Goal: Task Accomplishment & Management: Use online tool/utility

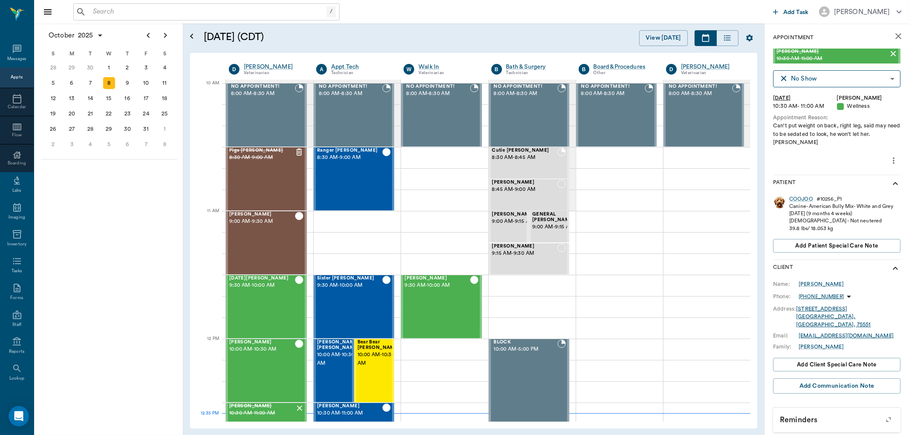
scroll to position [256, 0]
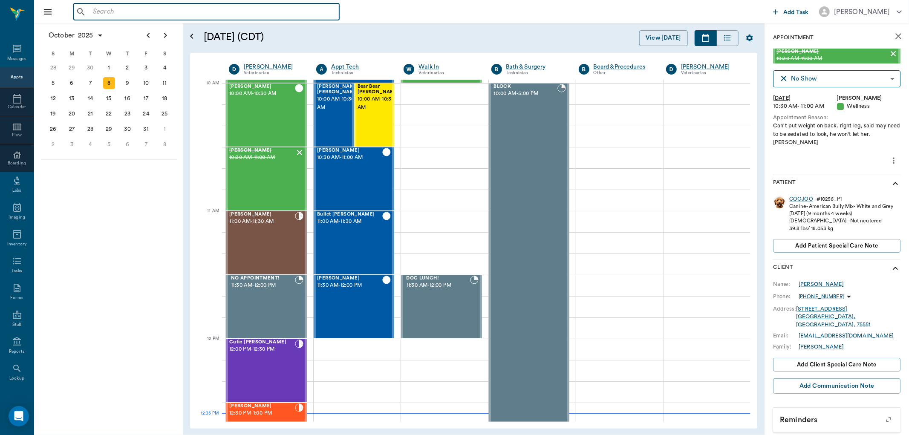
click at [92, 10] on input "text" at bounding box center [212, 12] width 246 height 12
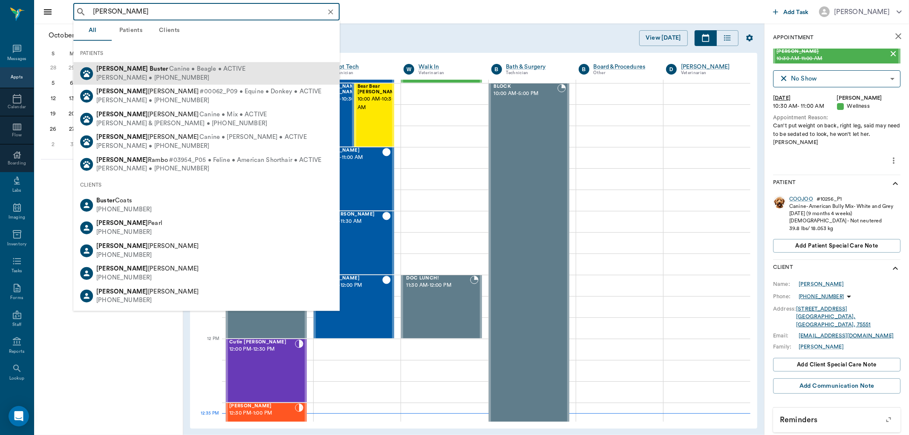
click at [111, 72] on div "Fred Buster Canine • Beagle • ACTIVE" at bounding box center [170, 69] width 149 height 9
type input "fred buster"
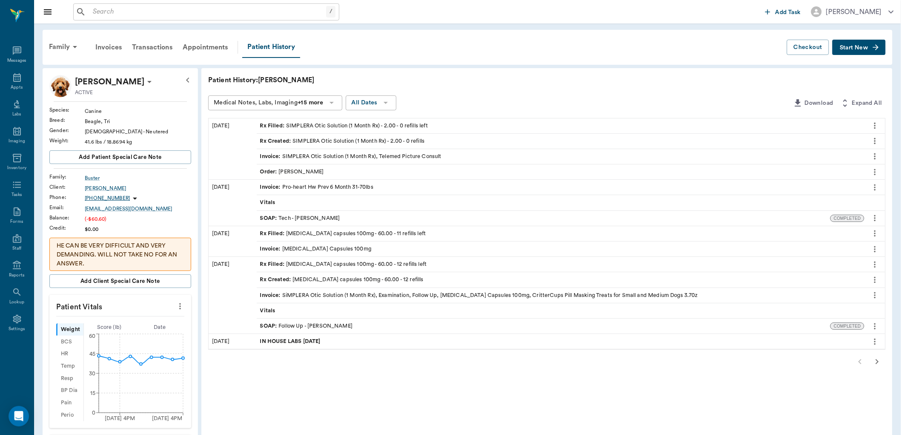
click at [278, 171] on span "Order :" at bounding box center [269, 172] width 19 height 8
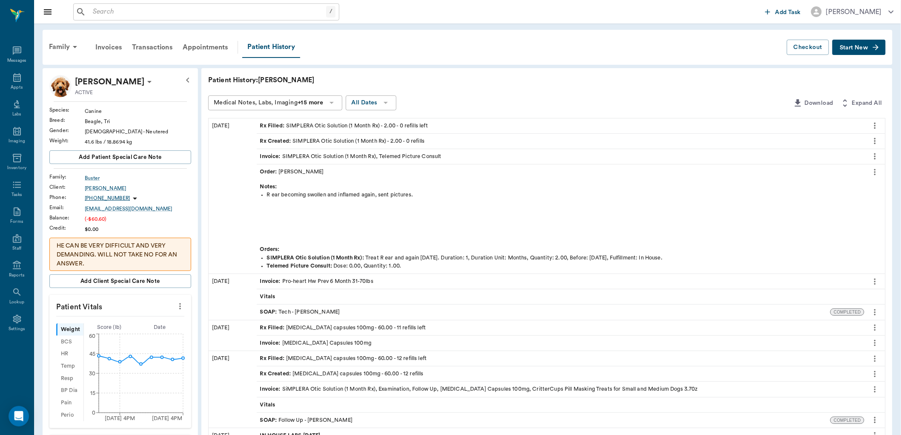
click at [874, 173] on icon "more" at bounding box center [875, 172] width 9 height 10
click at [814, 186] on span "View" at bounding box center [840, 186] width 72 height 9
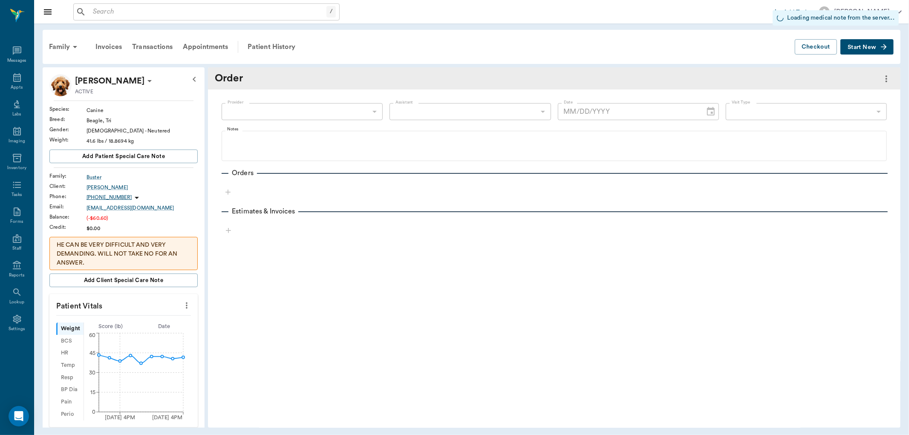
type input "63ec2f075fda476ae8351a4d"
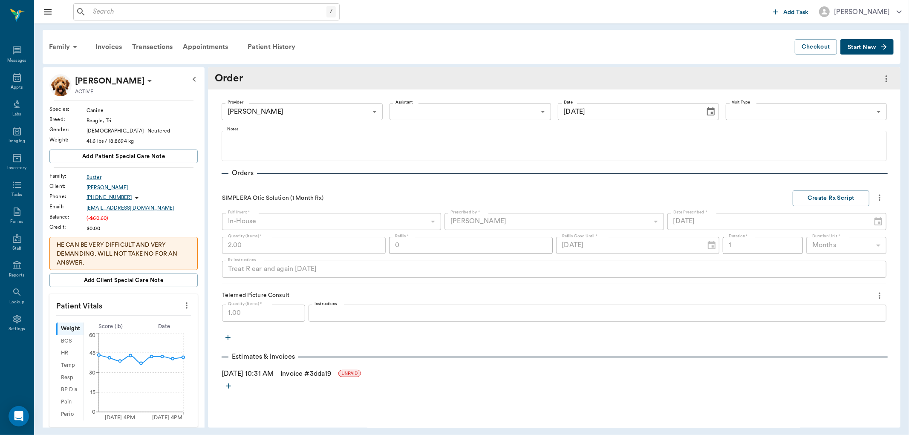
type input "10/07/2025"
click at [228, 337] on icon "button" at bounding box center [227, 337] width 5 height 5
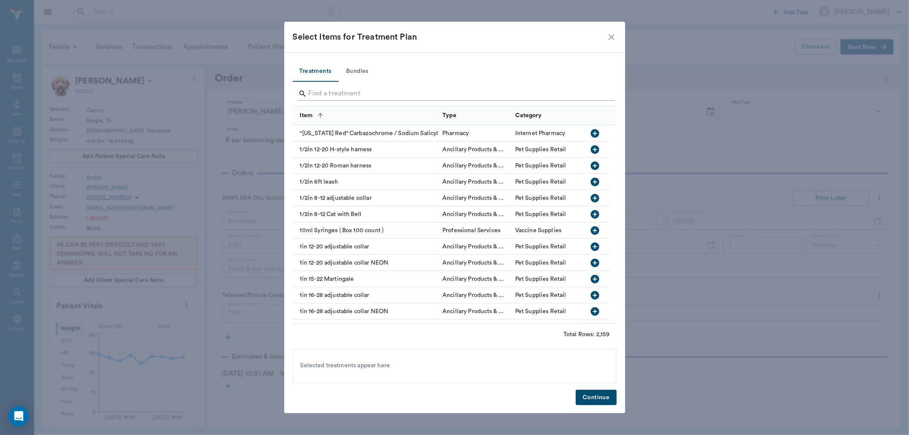
click at [319, 92] on input "Search" at bounding box center [454, 94] width 293 height 14
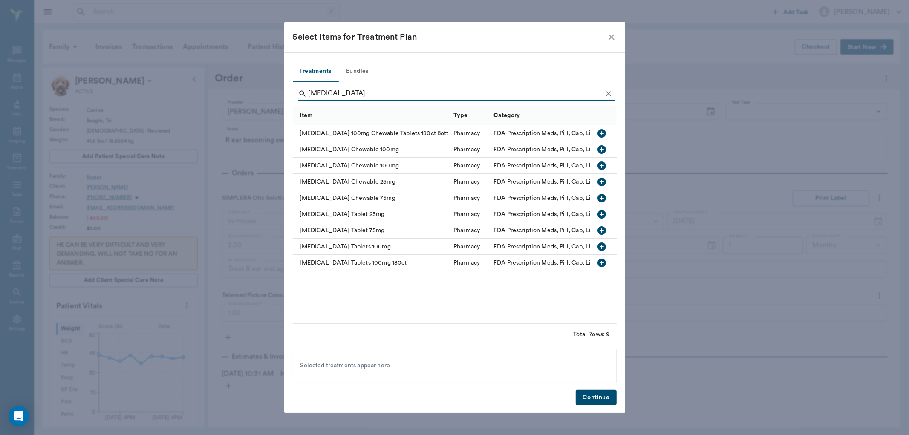
type input "carprofen"
click at [601, 246] on icon "button" at bounding box center [602, 247] width 10 height 10
click at [605, 397] on button "Continue" at bounding box center [595, 398] width 40 height 16
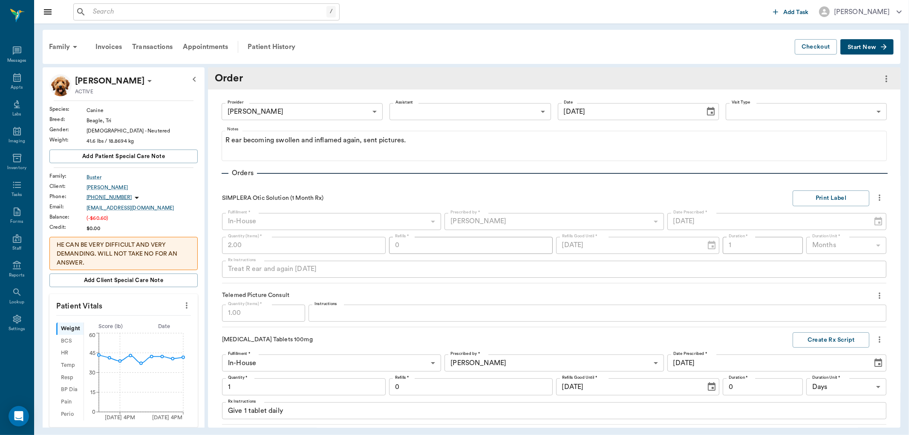
scroll to position [77, 0]
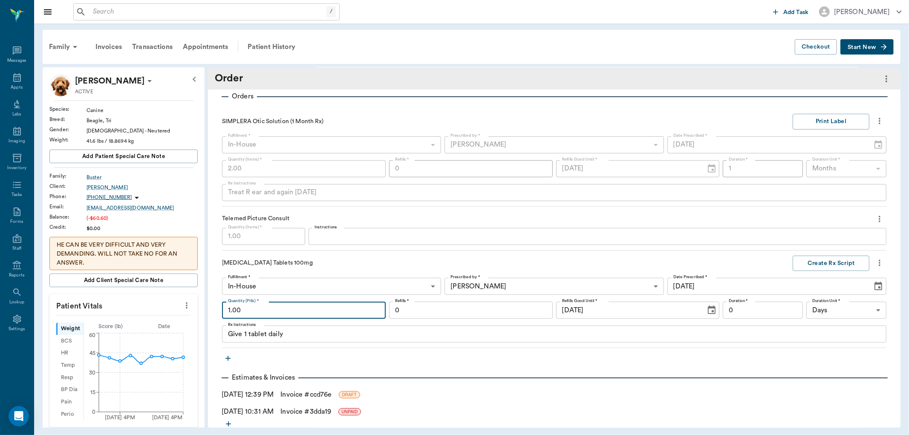
click at [249, 309] on input "1.00" at bounding box center [304, 310] width 164 height 17
type input "10.00"
click at [734, 310] on input "0" at bounding box center [762, 310] width 80 height 17
type input "10"
click at [805, 263] on button "Create Rx Script" at bounding box center [830, 264] width 77 height 16
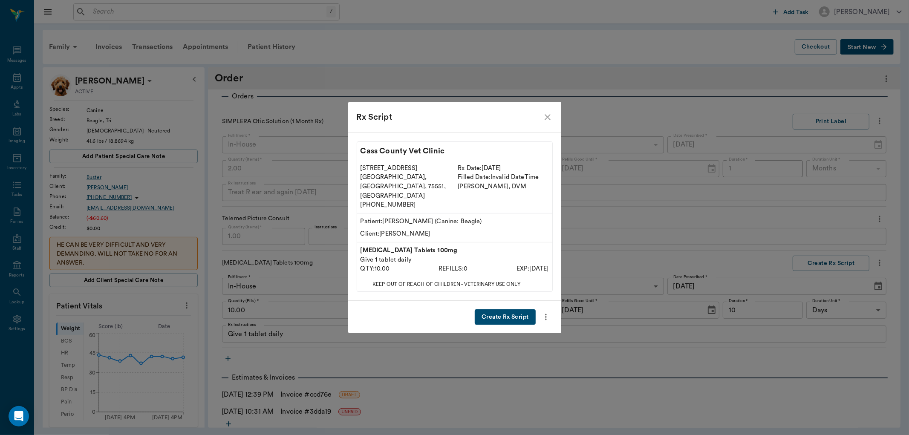
click at [498, 309] on button "Create Rx Script" at bounding box center [505, 317] width 60 height 16
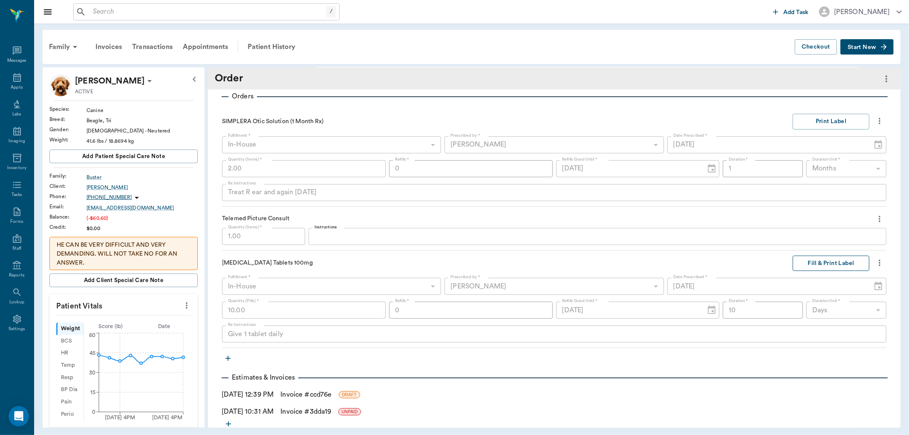
click at [820, 260] on button "Fill & Print Label" at bounding box center [830, 264] width 77 height 16
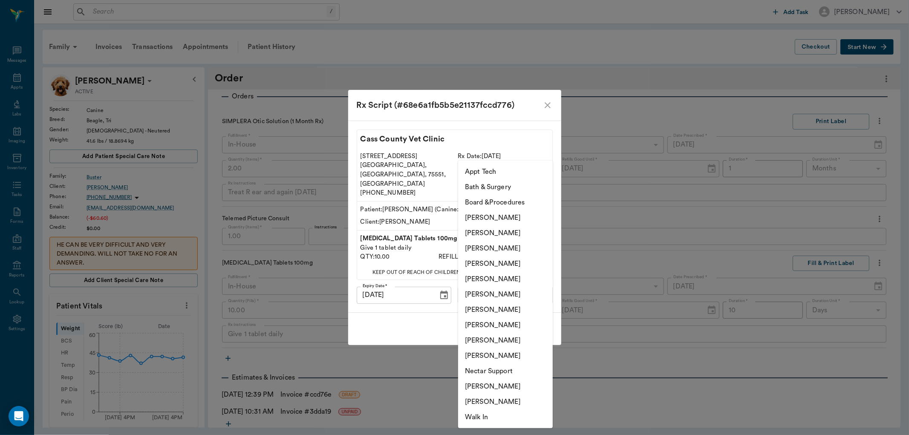
click at [495, 286] on body "/ ​ Add Task Dr. Bert Ellsworth Nectar Messages Appts Labs Imaging Inventory Ta…" at bounding box center [454, 217] width 909 height 435
click at [489, 334] on li "[PERSON_NAME]" at bounding box center [505, 340] width 95 height 15
type input "63ec2ede52e12b0ba117d0d7"
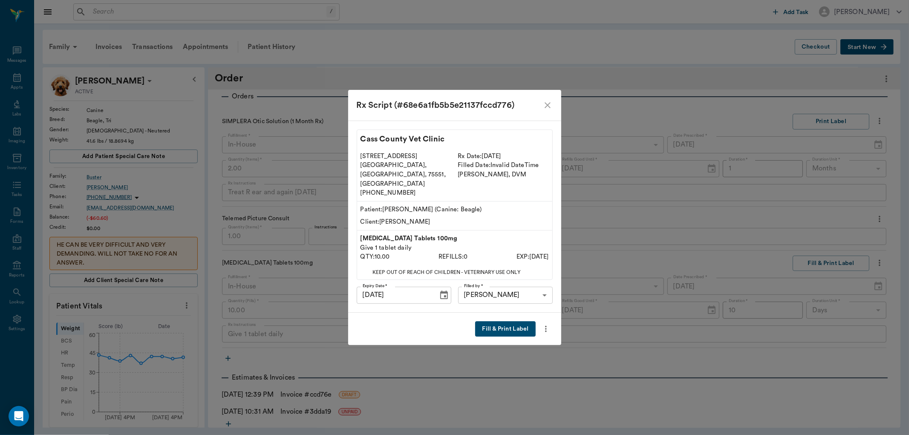
click at [505, 321] on button "Fill & Print Label" at bounding box center [505, 329] width 60 height 16
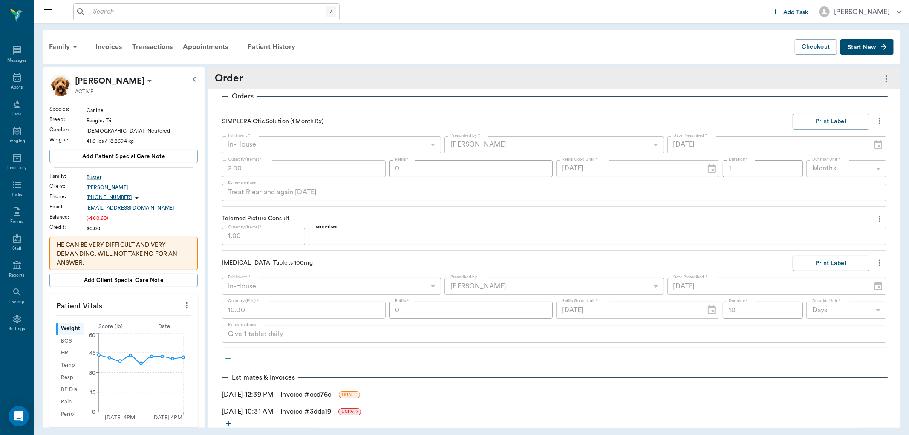
click at [227, 359] on icon "button" at bounding box center [228, 358] width 9 height 9
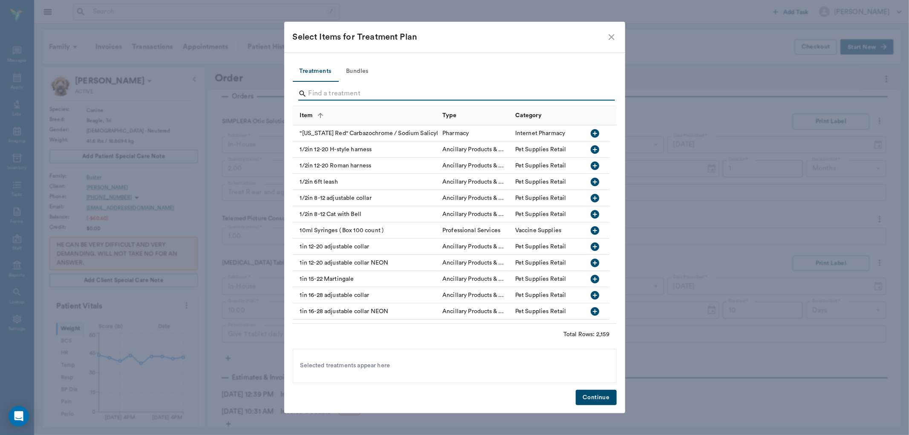
click at [314, 96] on input "Search" at bounding box center [454, 94] width 293 height 14
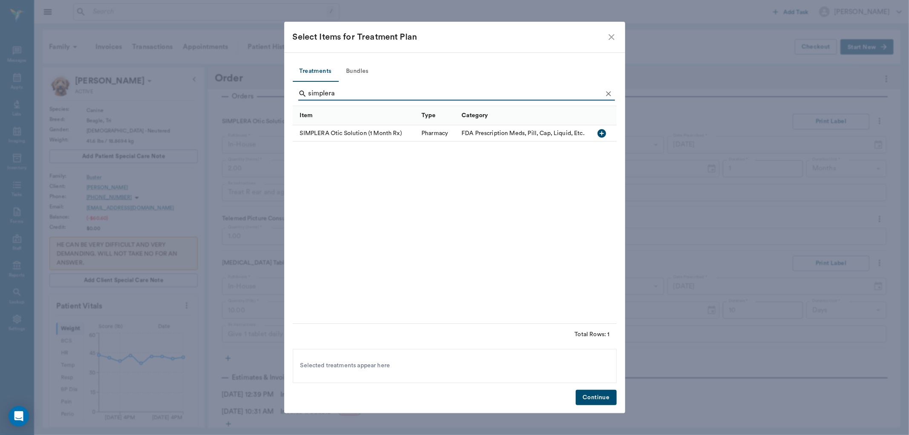
type input "simplera"
click at [602, 134] on icon "button" at bounding box center [602, 133] width 10 height 10
click at [595, 399] on button "Continue" at bounding box center [595, 398] width 40 height 16
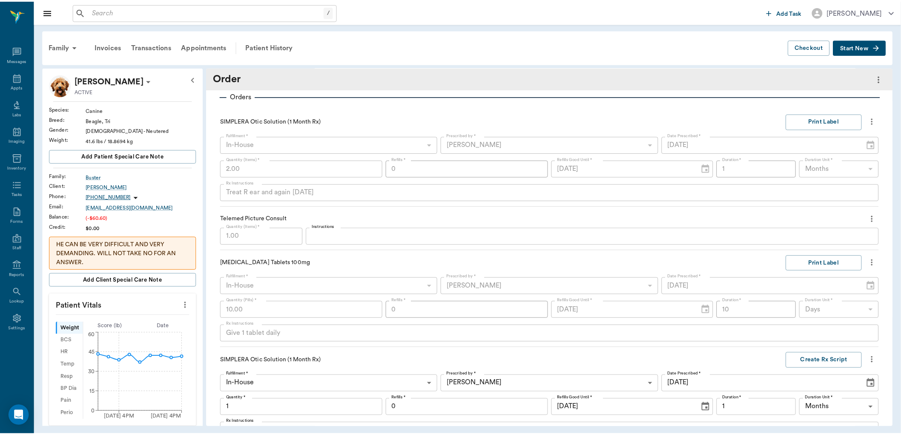
scroll to position [192, 0]
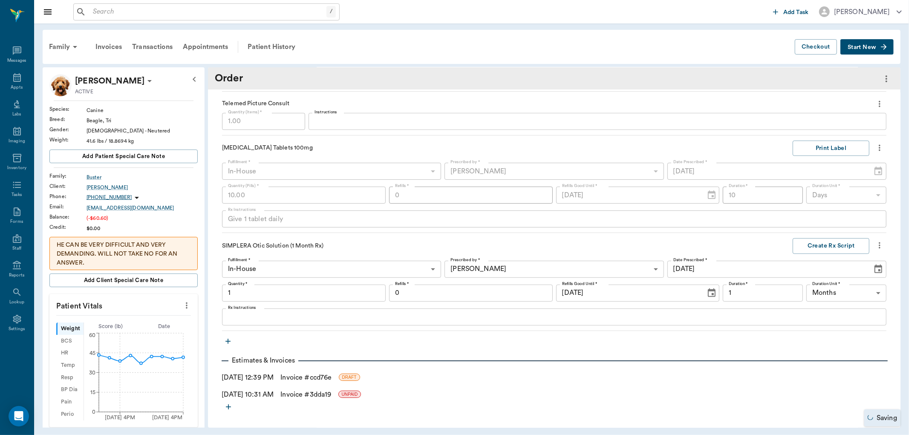
type input "1.00"
click at [807, 245] on button "Create Rx Script" at bounding box center [830, 246] width 77 height 16
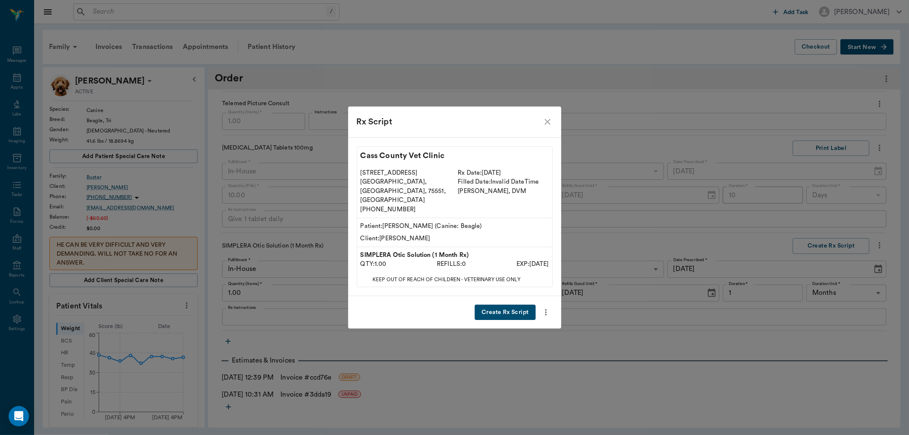
click at [547, 125] on icon "close" at bounding box center [547, 122] width 6 height 6
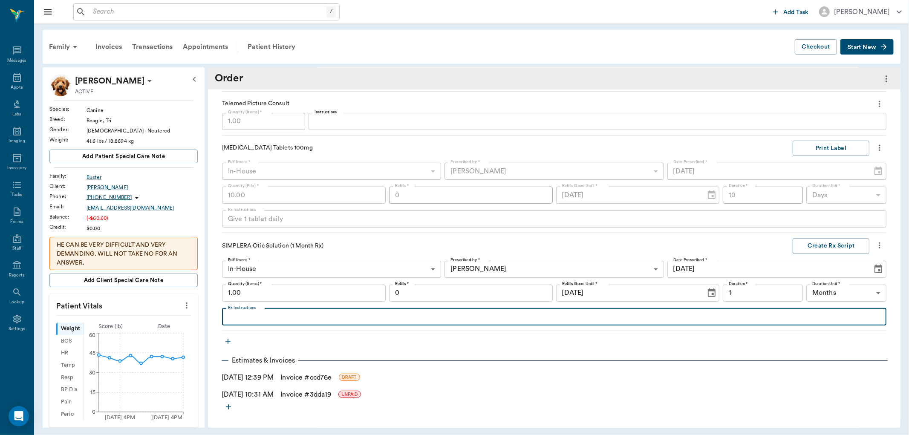
click at [242, 316] on textarea "Rx Instructions" at bounding box center [554, 317] width 652 height 10
click at [315, 318] on textarea "give one now and another in30 days" at bounding box center [554, 317] width 652 height 10
click at [230, 317] on textarea "give one now and another in 30 days" at bounding box center [554, 317] width 652 height 10
type textarea "Give one now and another in 30 days"
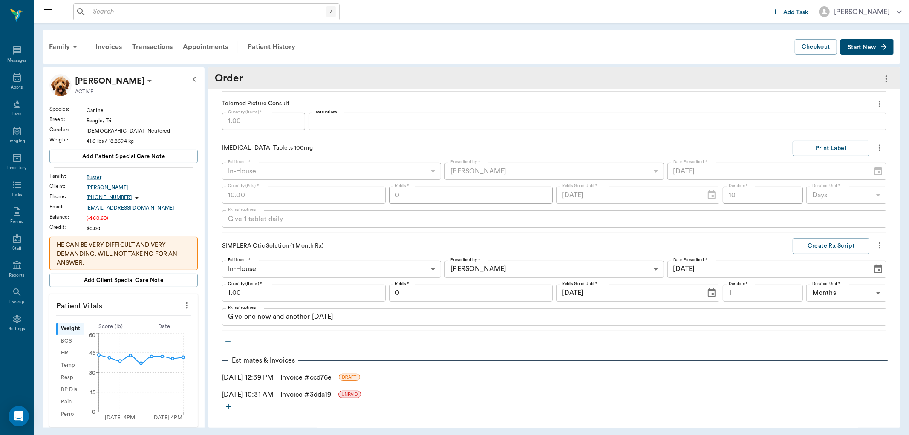
click at [301, 377] on link "Invoice # ccd76e" at bounding box center [305, 377] width 51 height 10
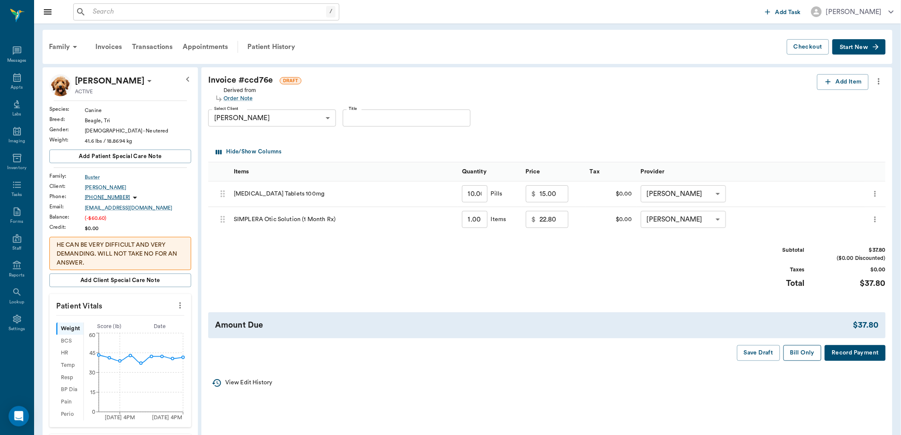
click at [803, 354] on button "Bill Only" at bounding box center [803, 353] width 38 height 16
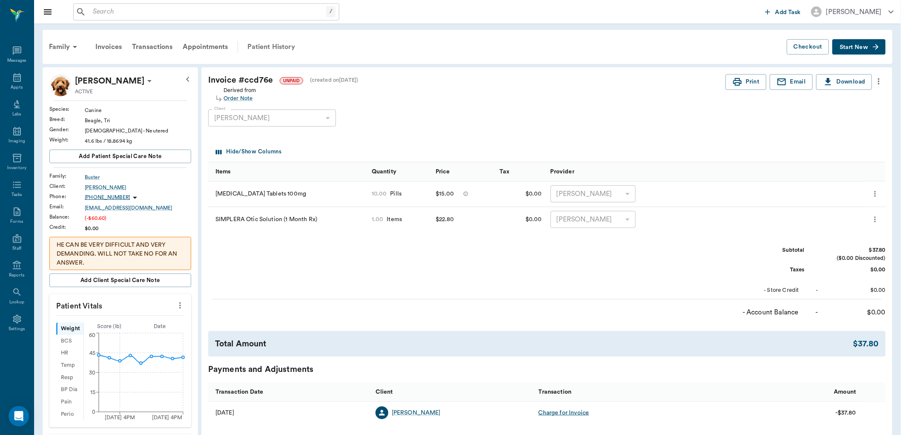
click at [282, 44] on div "Patient History" at bounding box center [271, 47] width 58 height 20
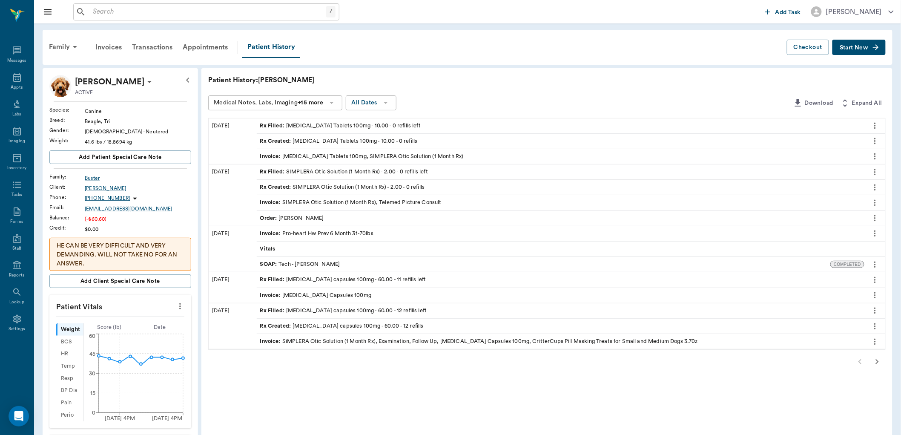
click at [284, 155] on div "Invoice : Carprofen Tablets 100mg, SIMPLERA Otic Solution (1 Month Rx)" at bounding box center [362, 156] width 204 height 8
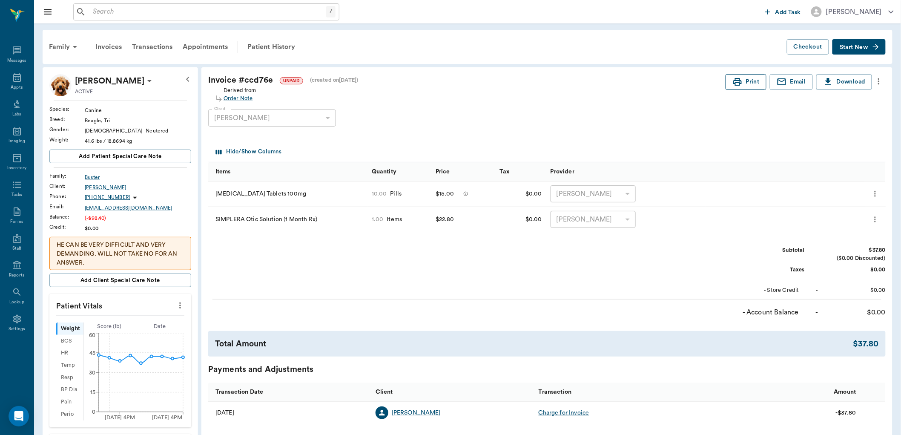
click at [751, 83] on button "Print" at bounding box center [746, 82] width 41 height 16
click at [14, 79] on icon at bounding box center [17, 77] width 8 height 9
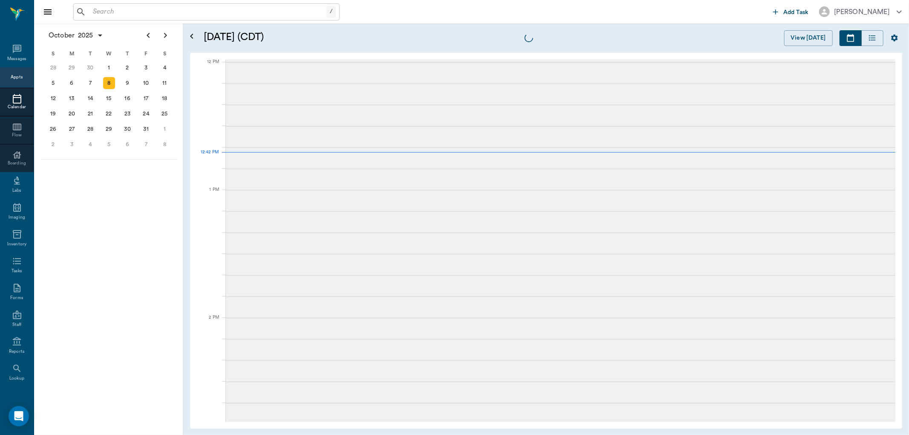
scroll to position [512, 0]
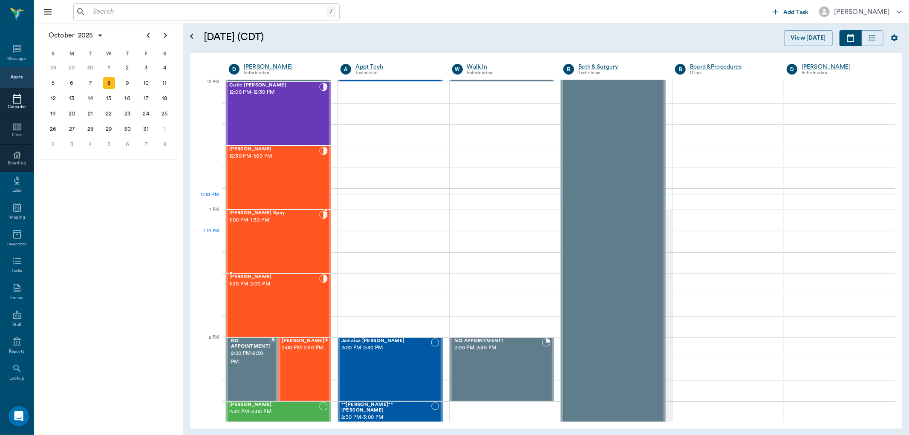
click at [256, 243] on div "[PERSON_NAME] Spay 1:00 PM - 1:30 PM" at bounding box center [274, 241] width 90 height 62
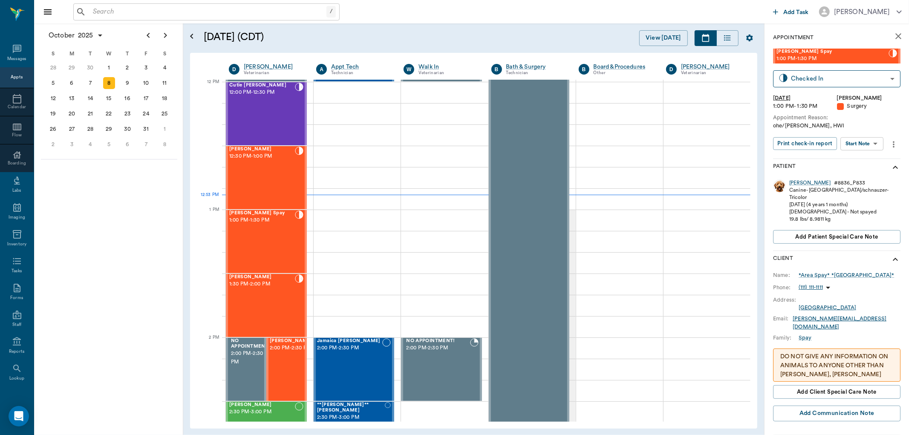
click at [849, 145] on body "/ ​ Add Task [PERSON_NAME] Nectar Messages Appts Calendar Flow Boarding Labs Im…" at bounding box center [454, 217] width 909 height 435
click at [838, 172] on button "View Surgery" at bounding box center [855, 175] width 35 height 10
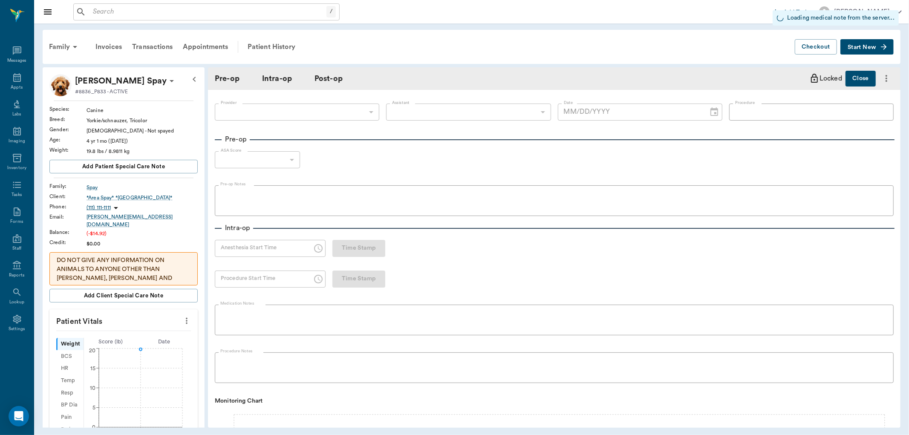
type input "63ec2f075fda476ae8351a4d"
type input "63ec2e7e52e12b0ba117b124"
type input "OHE"
type input "1"
radio input "true"
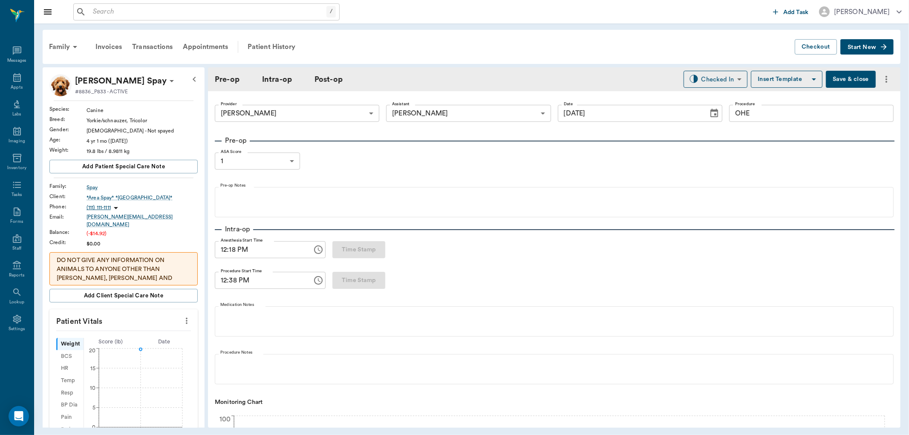
type input "[DATE]"
type input "12:18 PM"
type input "12:38 PM"
type input "97"
type input "112"
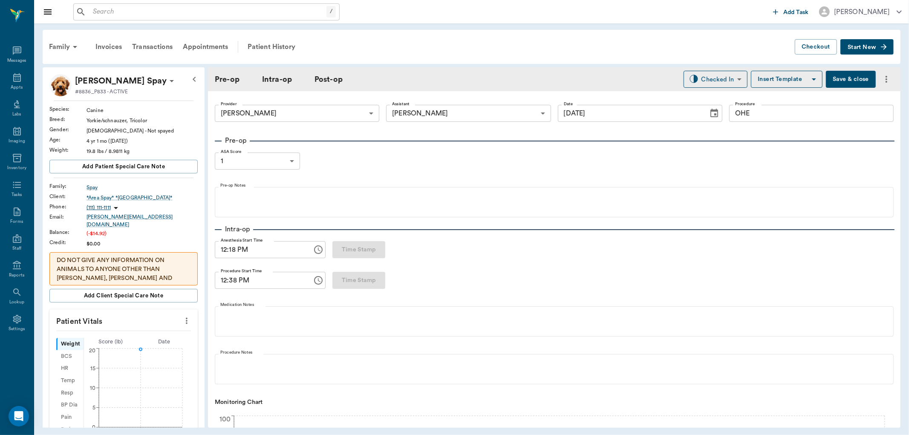
type input "8"
type input "83"
type input "95"
type input "118"
type input "10"
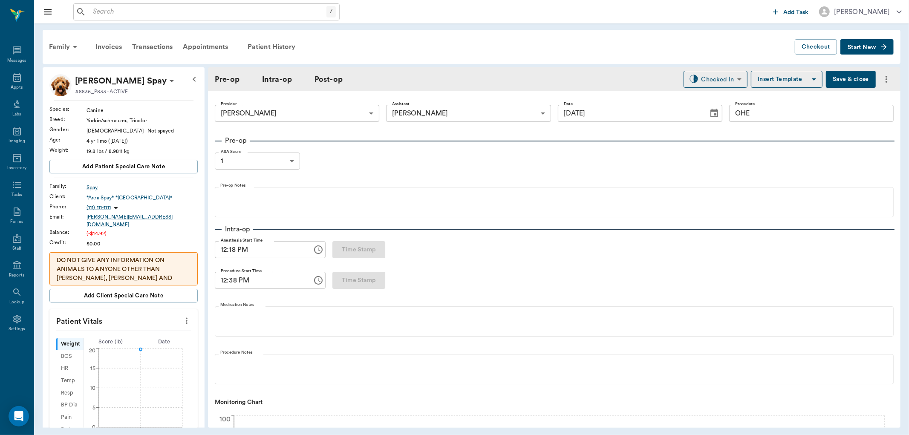
type input "83"
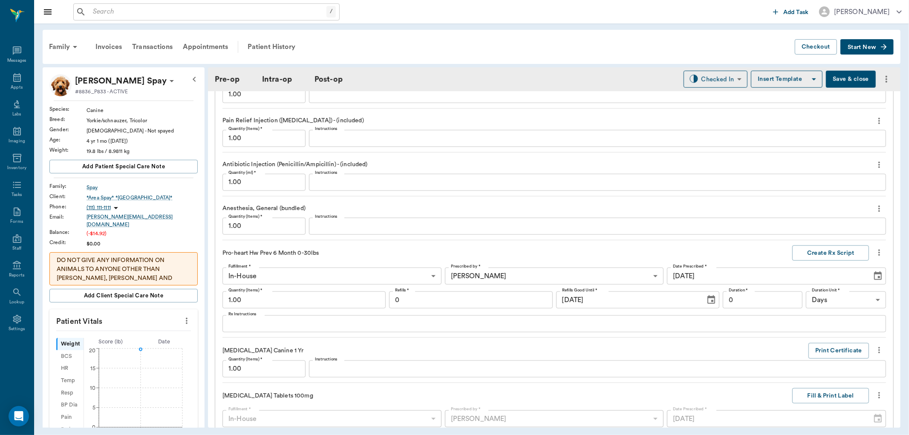
scroll to position [899, 0]
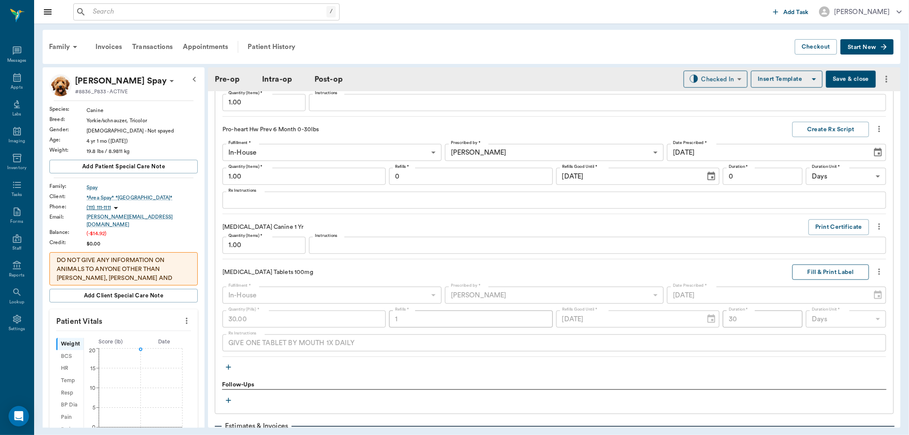
click at [813, 271] on button "Fill & Print Label" at bounding box center [830, 273] width 77 height 16
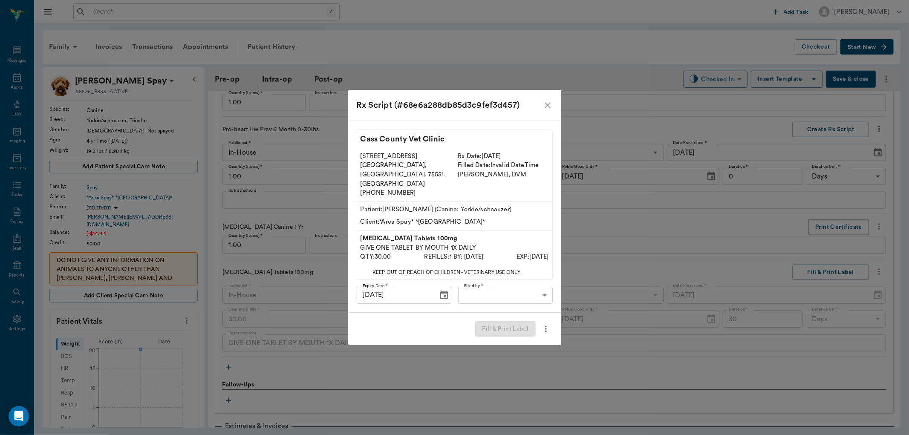
click at [521, 277] on body "/ ​ Add Task [PERSON_NAME] Nectar Messages Appts Labs Imaging Inventory Tasks F…" at bounding box center [454, 217] width 909 height 435
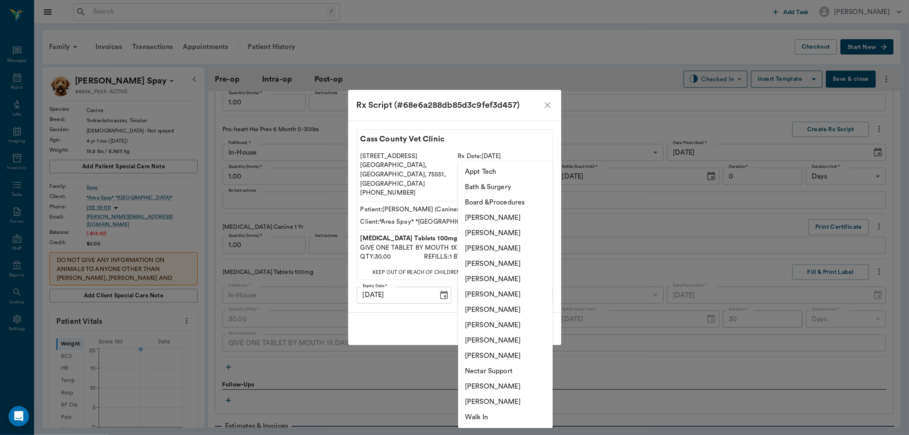
click at [505, 312] on li "[PERSON_NAME]" at bounding box center [505, 309] width 95 height 15
type input "682b670d8bdc6f7f8feef3db"
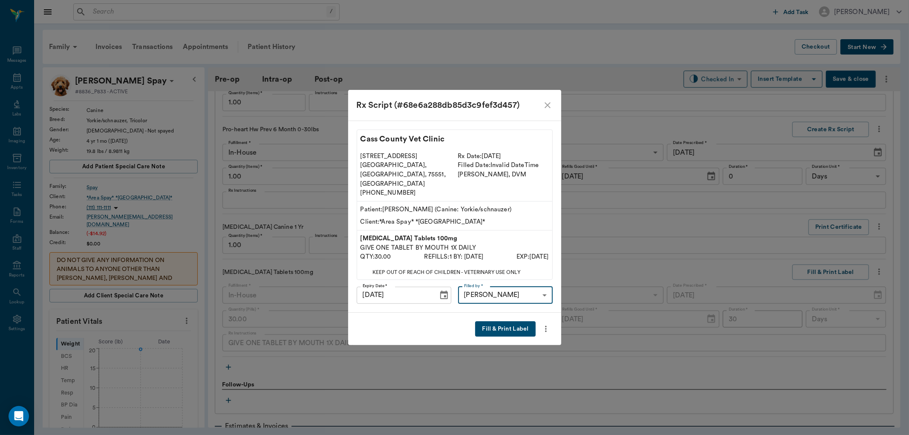
click at [507, 322] on button "Fill & Print Label" at bounding box center [505, 329] width 60 height 16
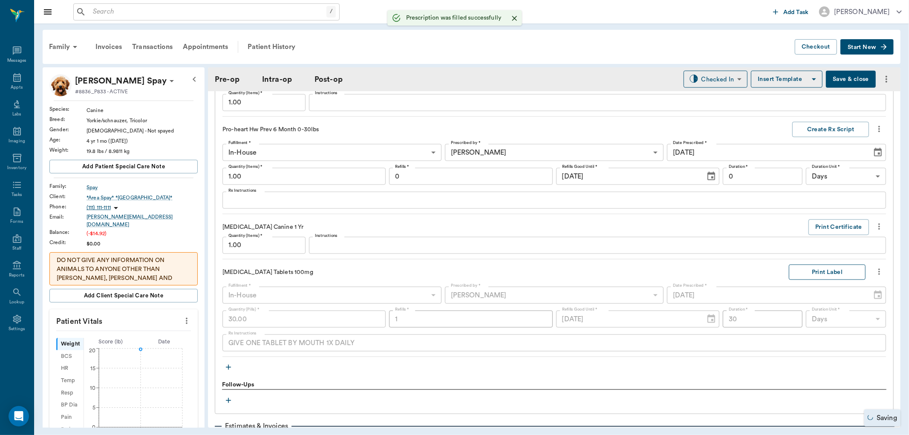
click at [823, 274] on button "Print Label" at bounding box center [826, 273] width 77 height 16
click at [11, 84] on div "Appts" at bounding box center [17, 87] width 12 height 6
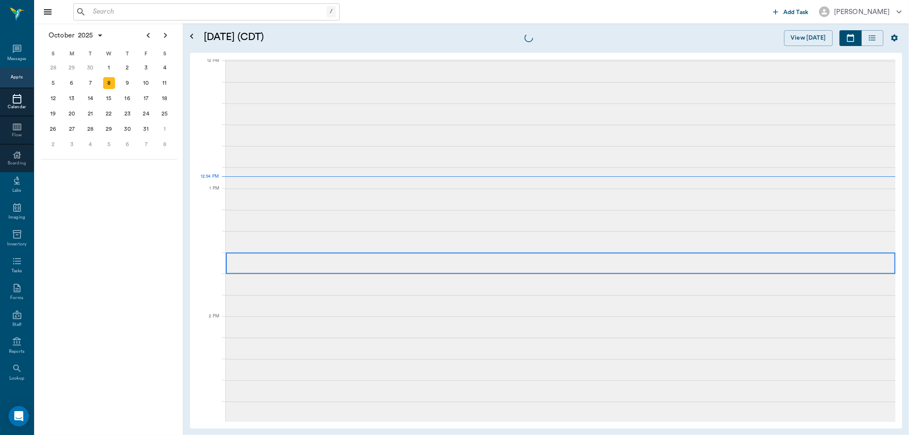
scroll to position [512, 0]
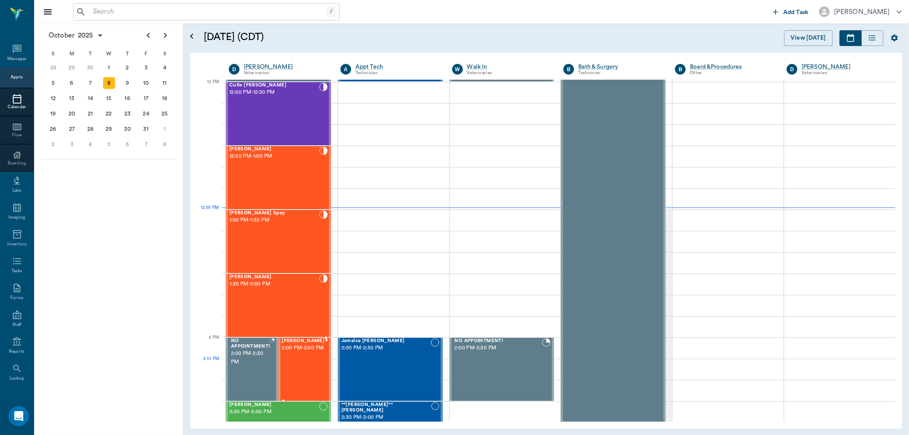
click at [298, 373] on div "[PERSON_NAME] 2:00 PM - 2:30 PM" at bounding box center [303, 369] width 43 height 62
